Goal: Information Seeking & Learning: Learn about a topic

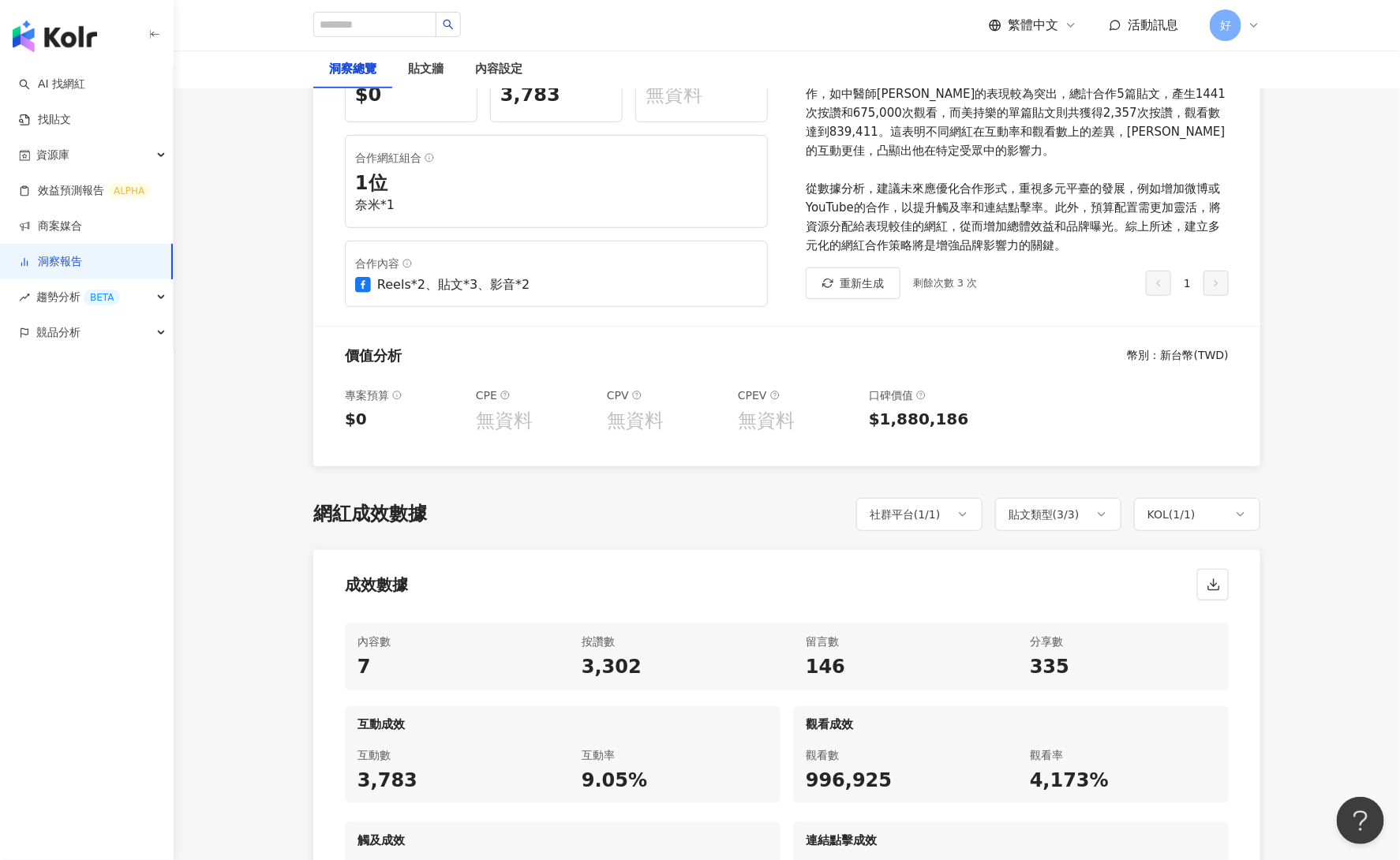
scroll to position [263, 0]
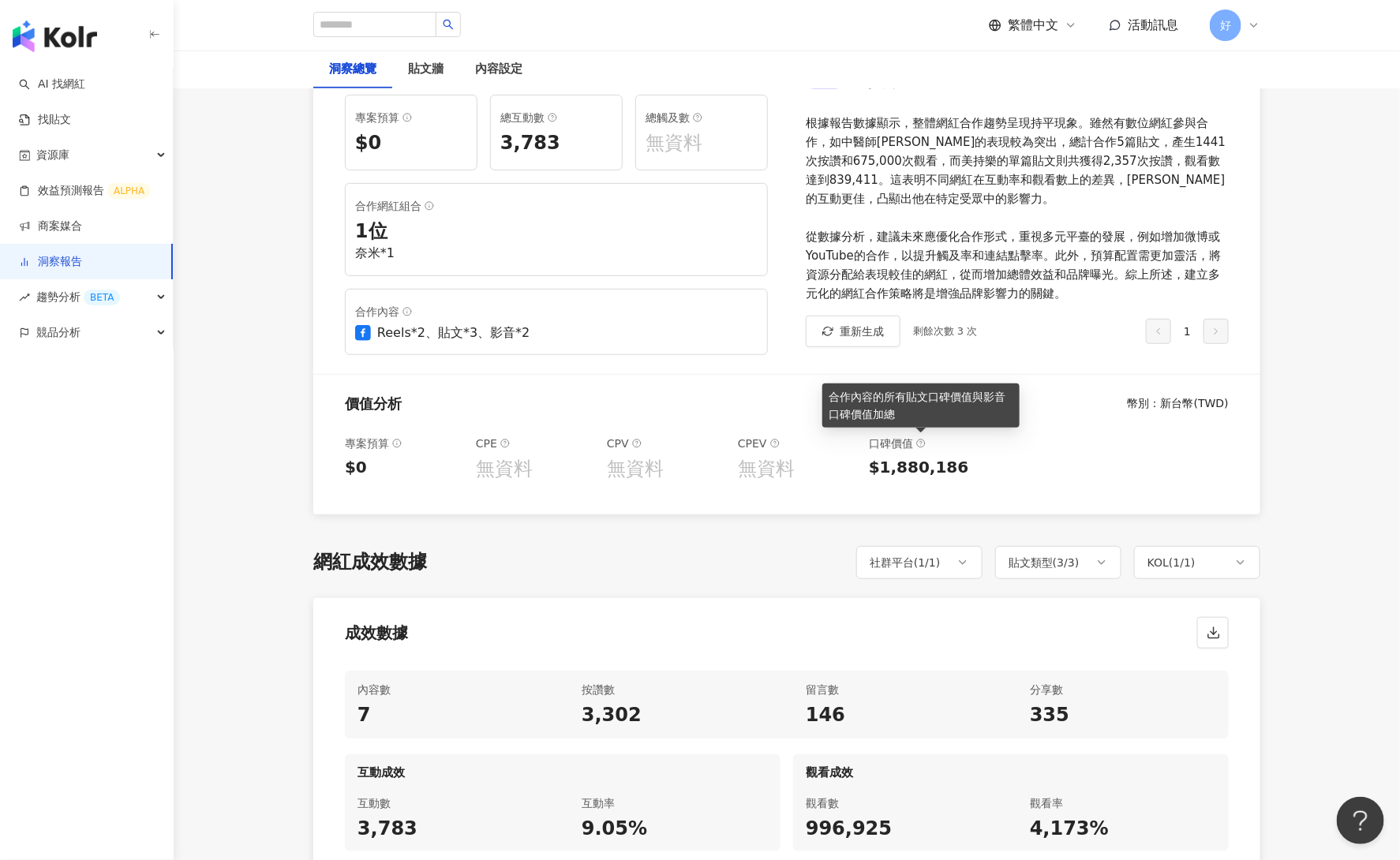
click at [921, 441] on icon at bounding box center [921, 444] width 10 height 10
click at [919, 439] on icon at bounding box center [921, 444] width 10 height 10
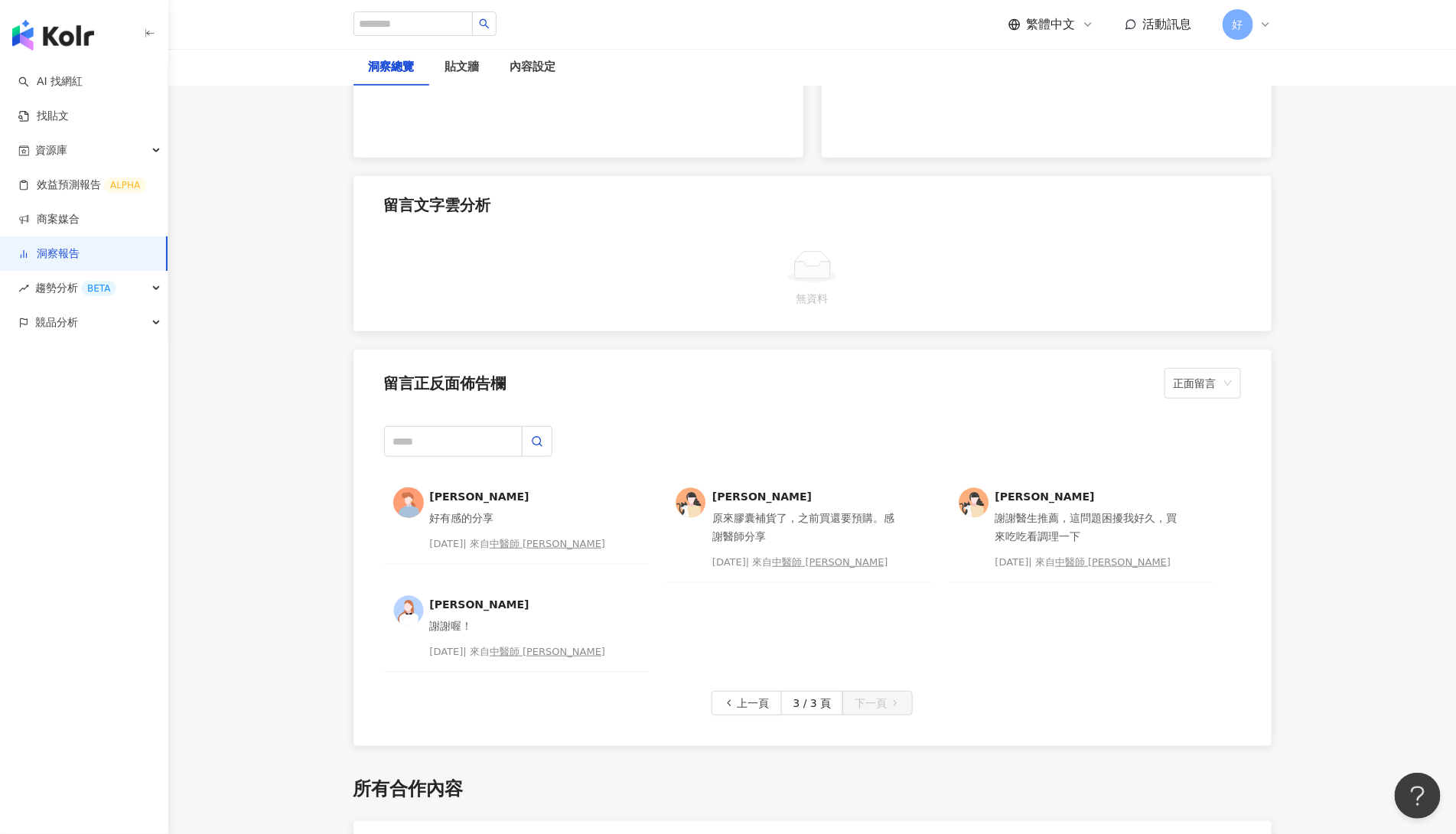
scroll to position [3276, 0]
click at [753, 709] on span "上一頁" at bounding box center [753, 706] width 32 height 24
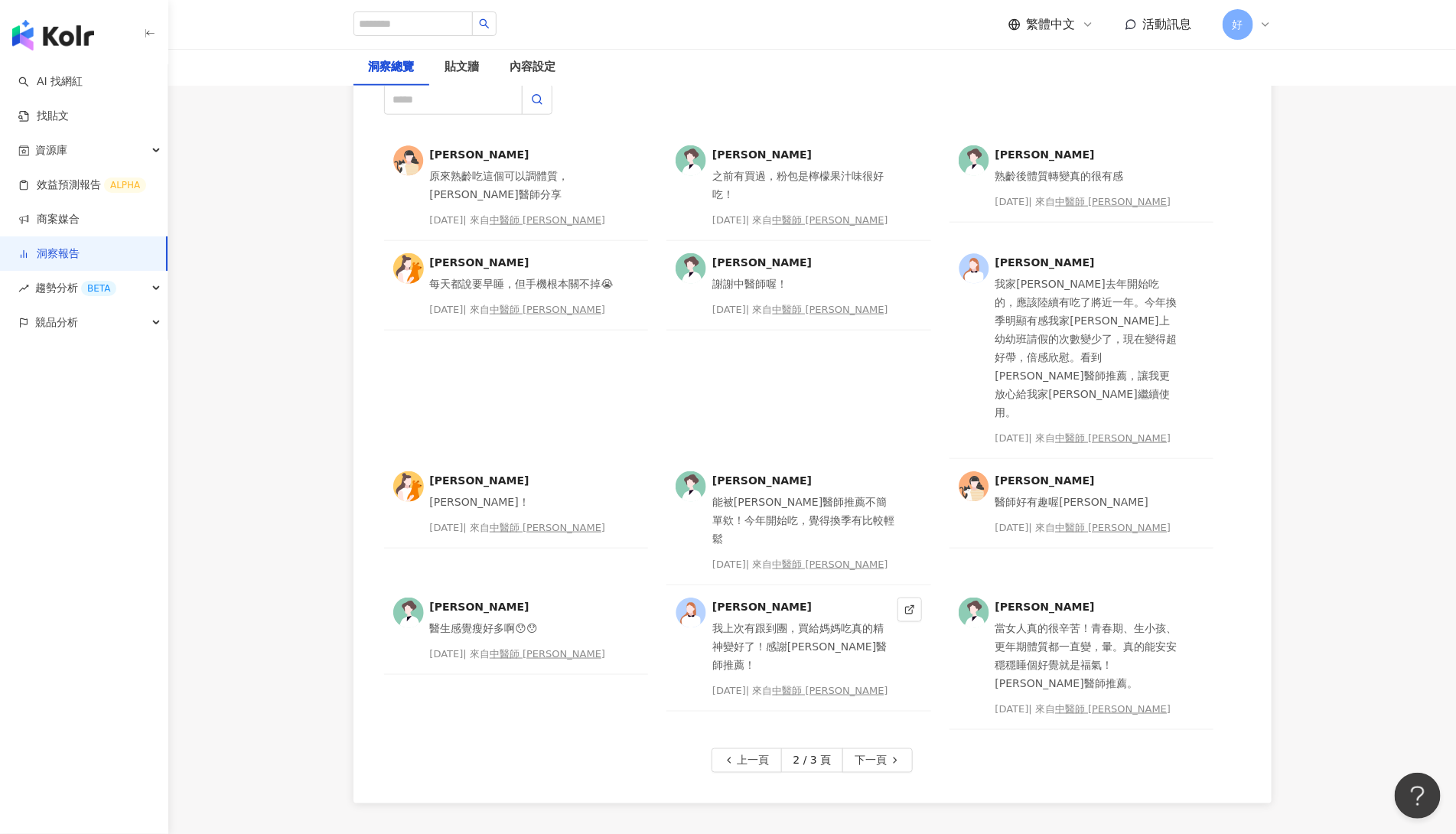
scroll to position [3622, 0]
click at [740, 748] on span "上一頁" at bounding box center [753, 760] width 32 height 24
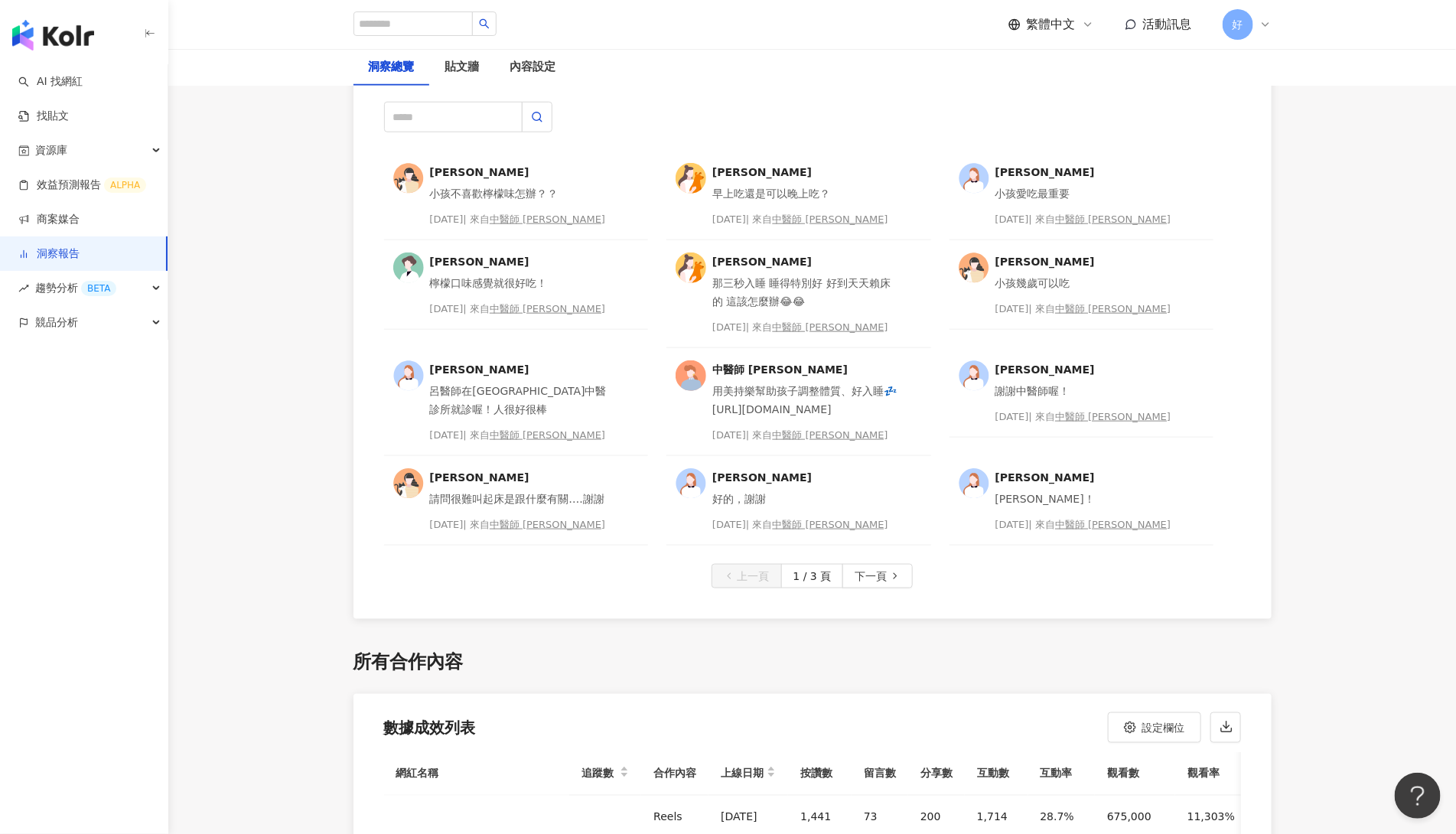
scroll to position [3600, 0]
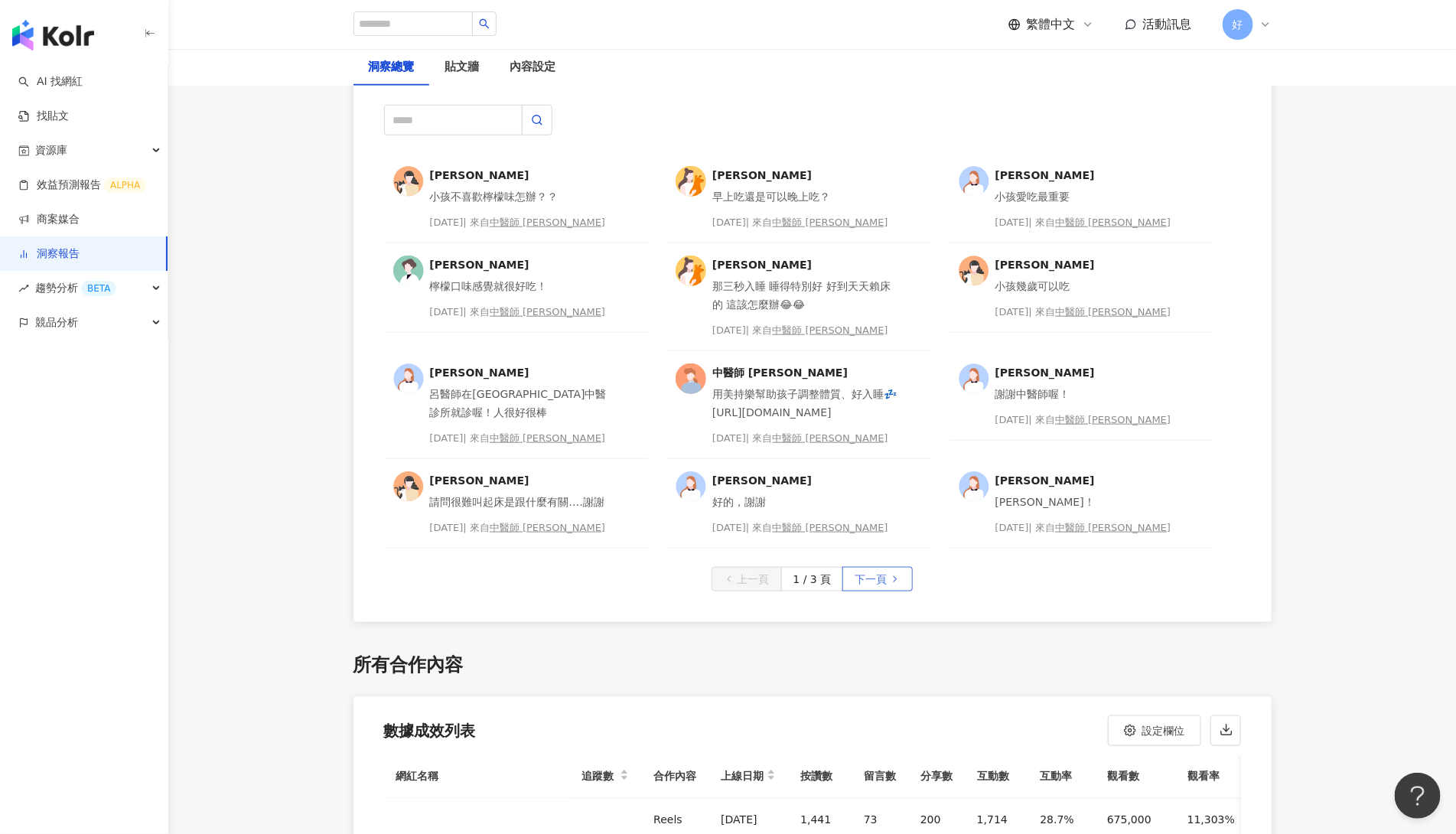
click at [864, 572] on span "下一頁" at bounding box center [870, 579] width 32 height 24
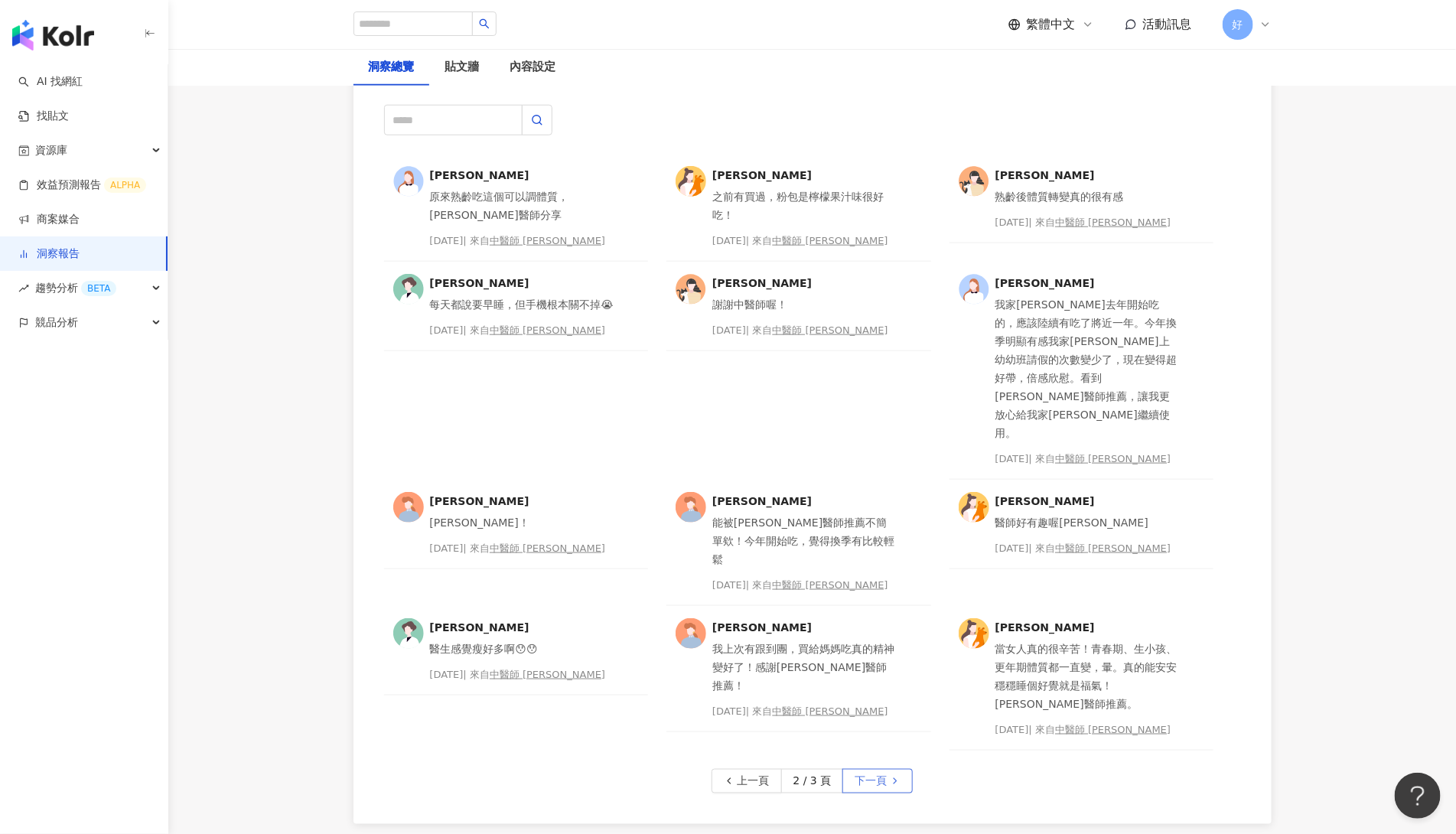
click at [872, 769] on span "下一頁" at bounding box center [870, 781] width 32 height 24
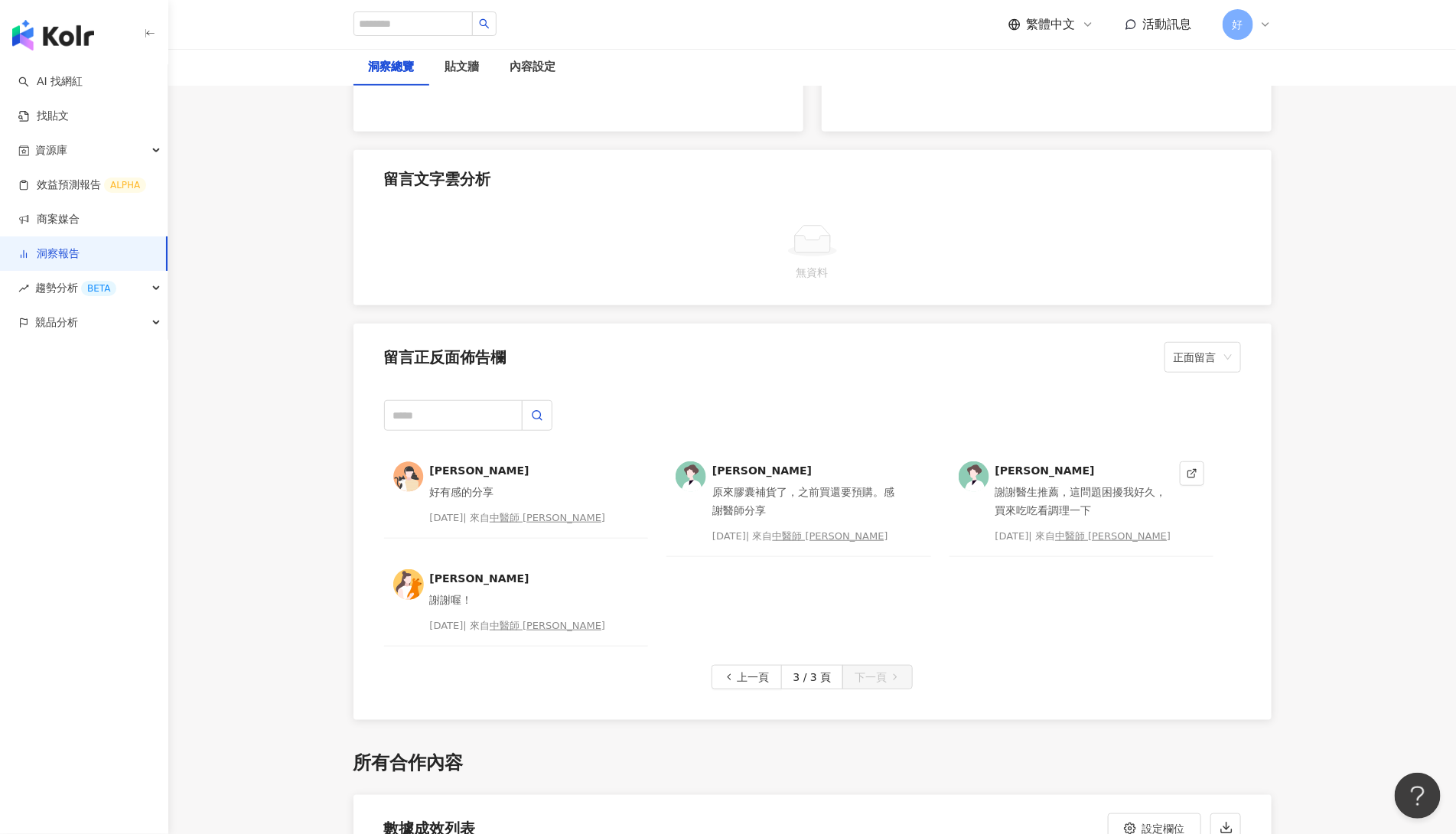
scroll to position [3272, 0]
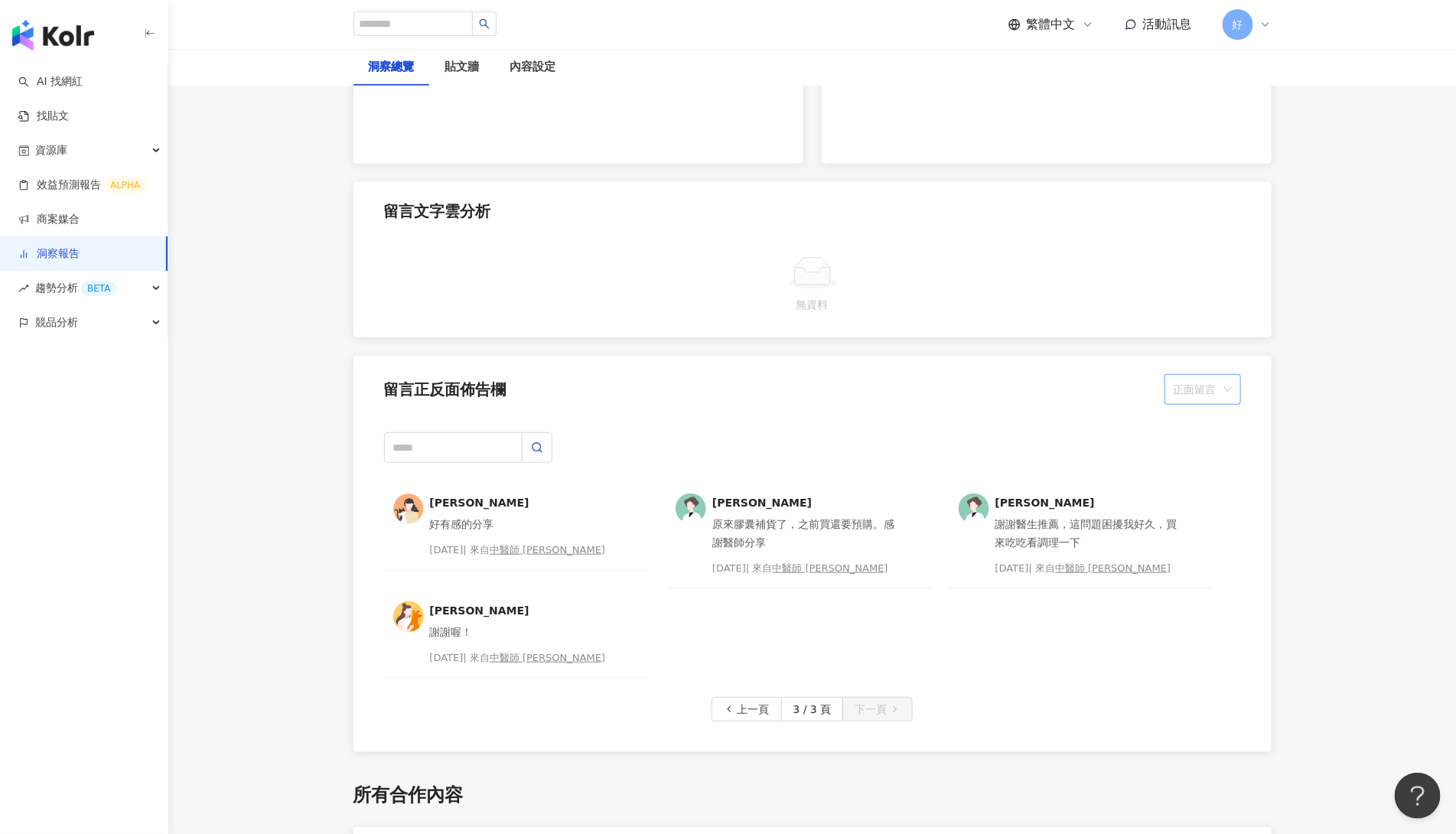
click at [1196, 388] on span "正面留言" at bounding box center [1202, 389] width 58 height 29
click at [1206, 465] on div "中性留言" at bounding box center [1203, 470] width 52 height 16
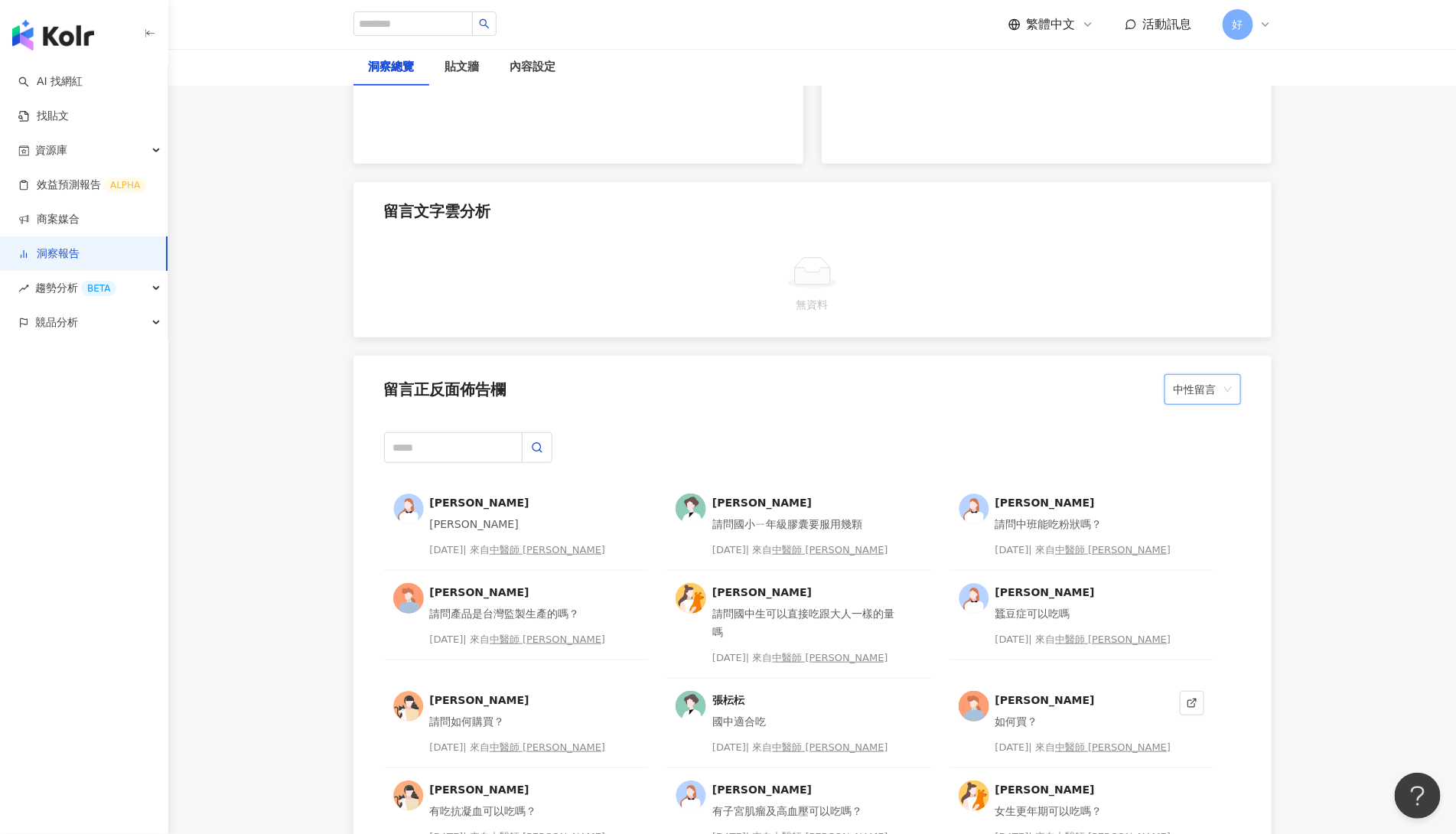
scroll to position [3579, 0]
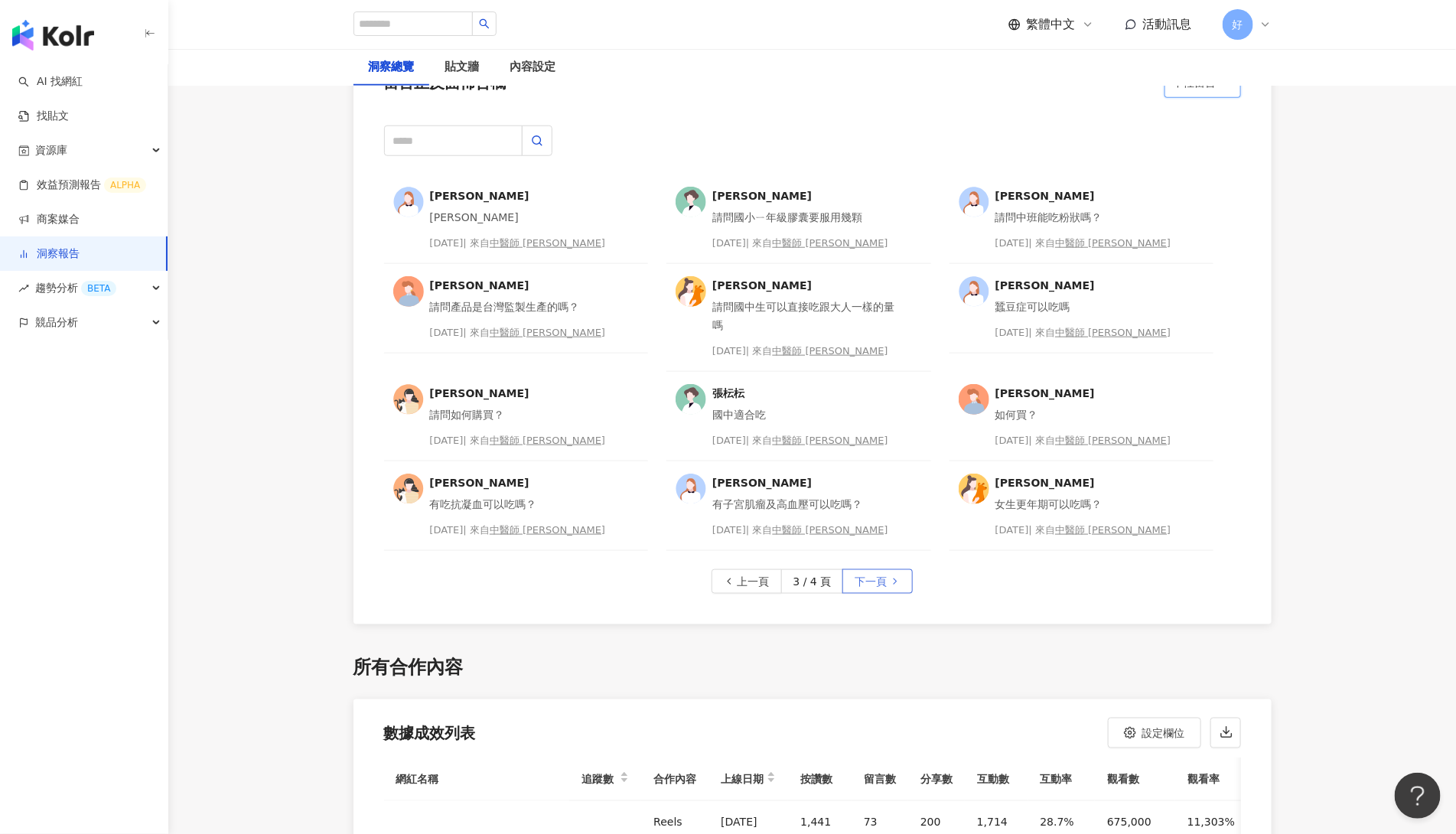
click at [879, 583] on span "下一頁" at bounding box center [870, 581] width 32 height 24
